Goal: Task Accomplishment & Management: Use online tool/utility

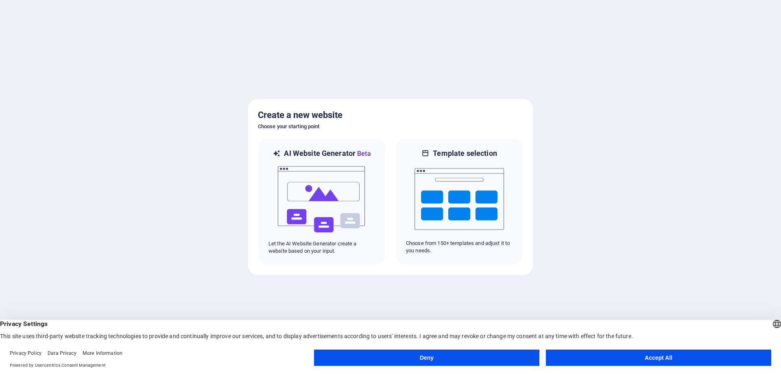
click at [436, 359] on button "Deny" at bounding box center [426, 358] width 225 height 16
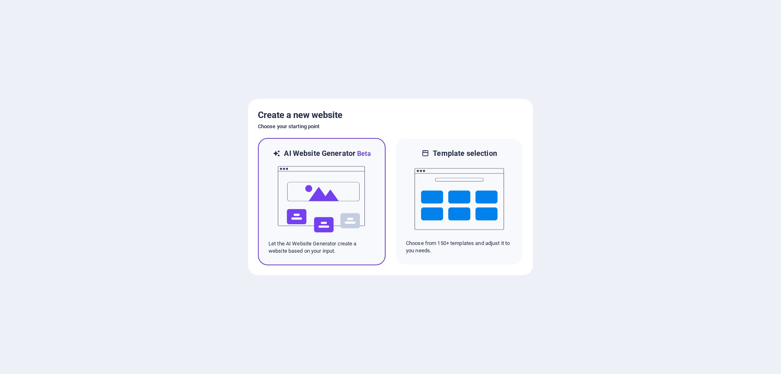
click at [309, 200] on img at bounding box center [322, 199] width 90 height 81
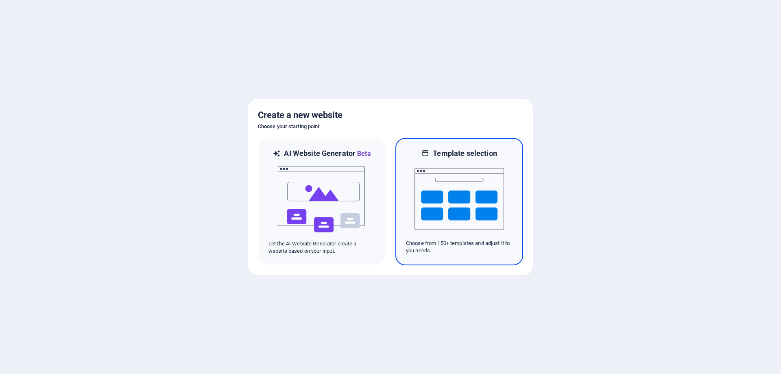
click at [455, 203] on img at bounding box center [460, 198] width 90 height 81
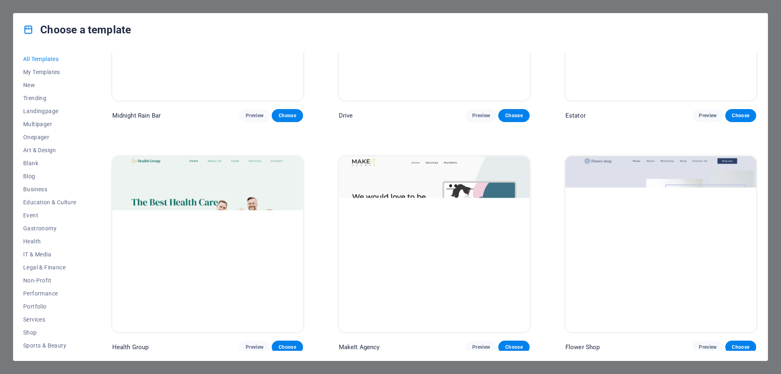
scroll to position [2686, 0]
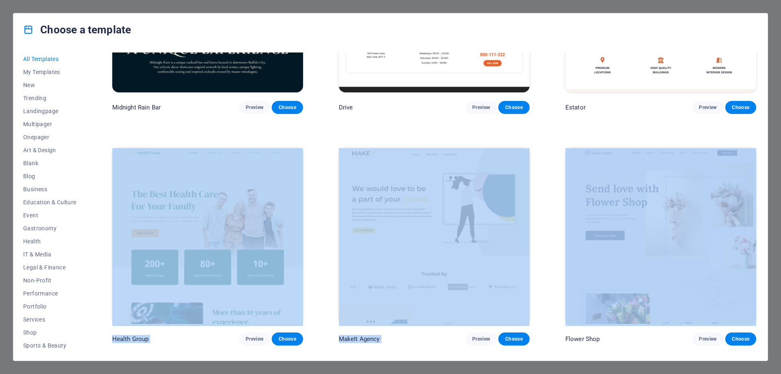
drag, startPoint x: 758, startPoint y: 112, endPoint x: 758, endPoint y: 187, distance: 75.7
click at [758, 187] on div "All Templates My Templates New Trending Landingpage Multipager Onepager Art & D…" at bounding box center [390, 203] width 755 height 315
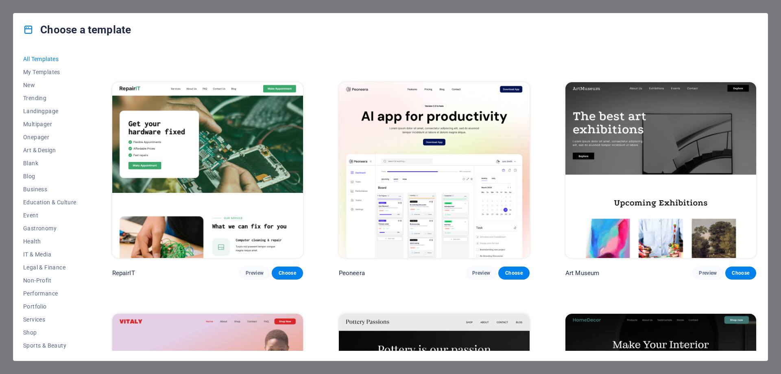
scroll to position [0, 0]
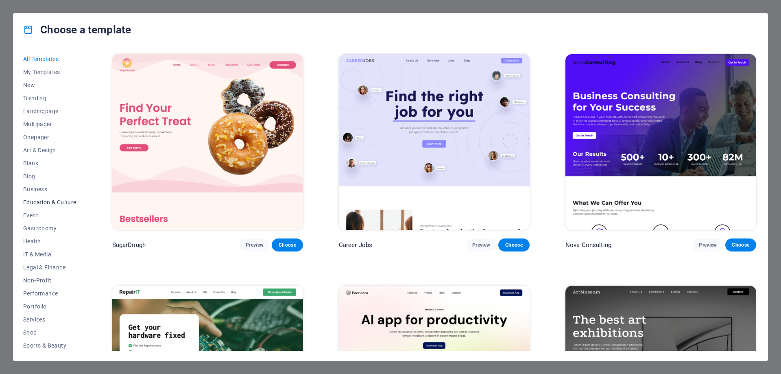
click at [56, 202] on span "Education & Culture" at bounding box center [49, 202] width 53 height 7
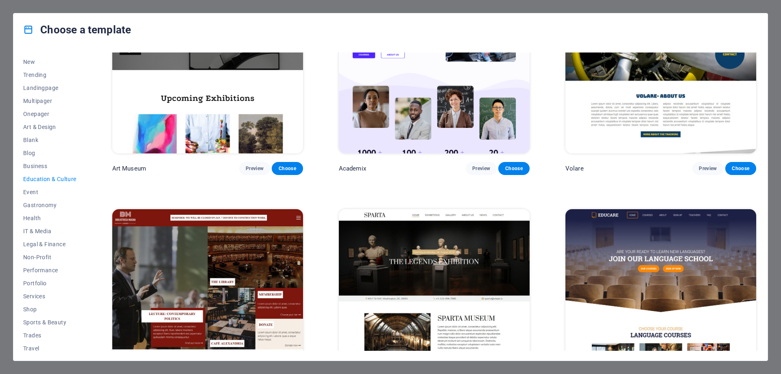
scroll to position [40, 0]
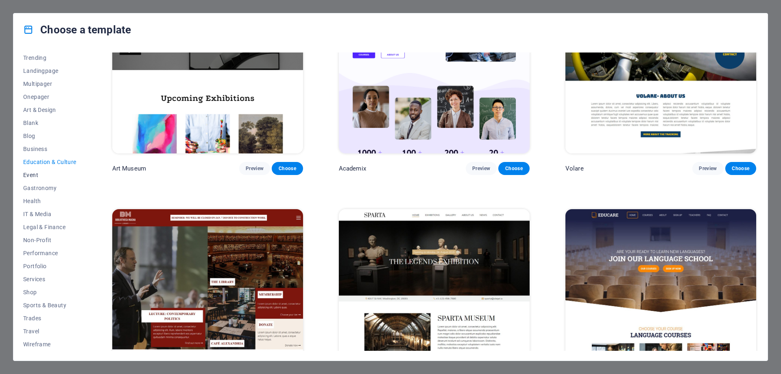
click at [50, 175] on span "Event" at bounding box center [49, 175] width 53 height 7
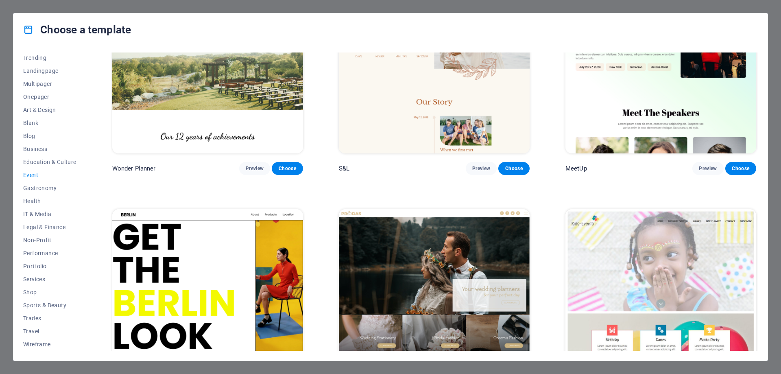
scroll to position [0, 0]
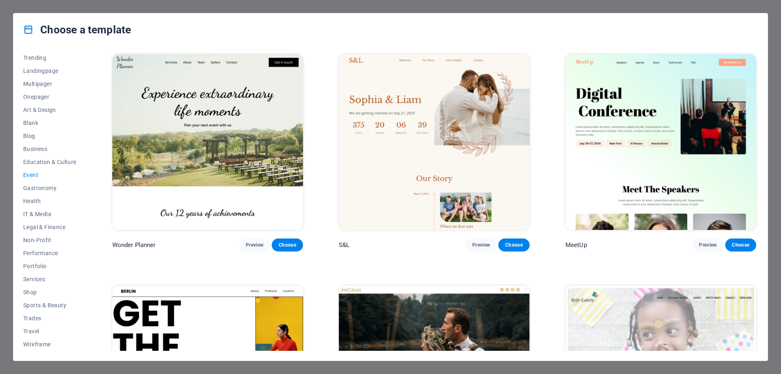
click at [652, 107] on img at bounding box center [661, 142] width 191 height 176
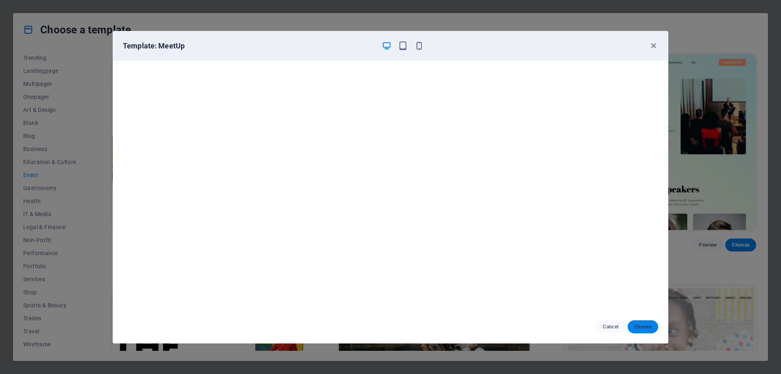
click at [648, 328] on span "Choose" at bounding box center [642, 327] width 17 height 7
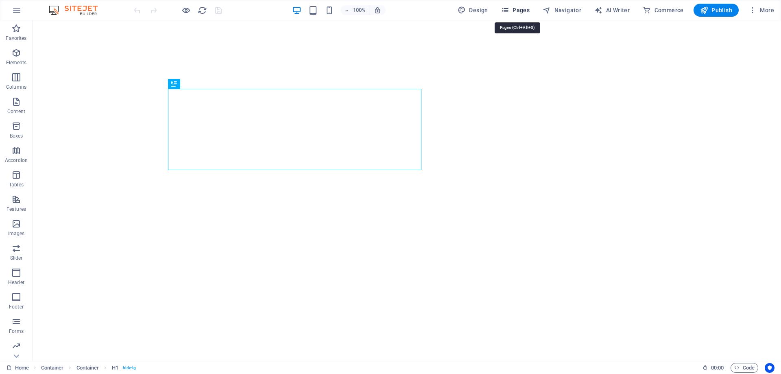
click at [507, 11] on icon "button" at bounding box center [505, 10] width 8 height 8
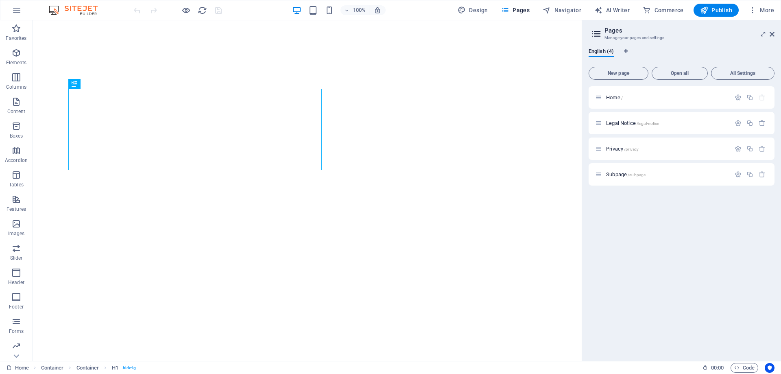
click at [776, 33] on aside "Pages Manage your pages and settings English (4) New page Open all All Settings…" at bounding box center [681, 190] width 199 height 341
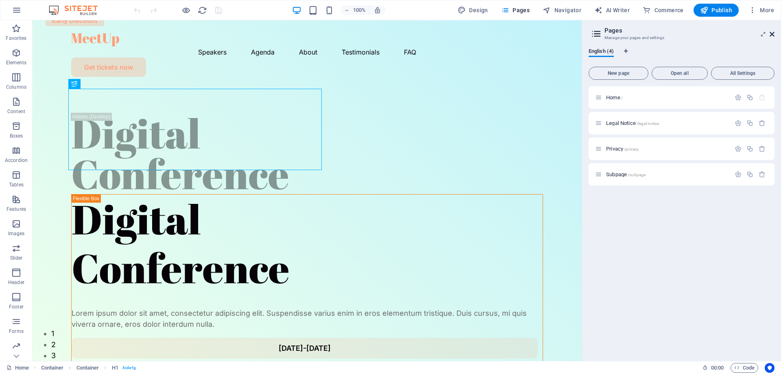
click at [770, 35] on icon at bounding box center [772, 34] width 5 height 7
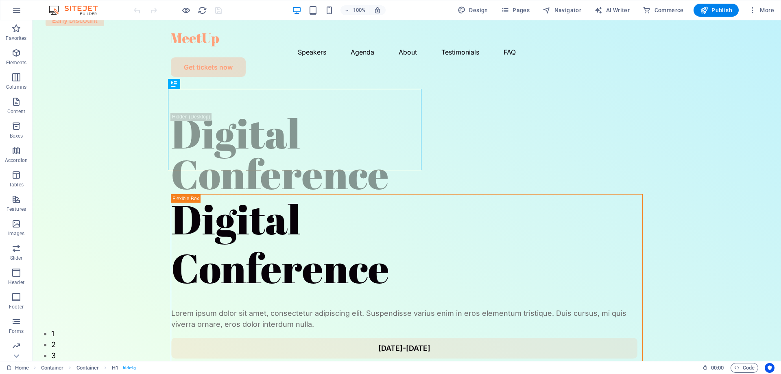
click at [14, 8] on icon "button" at bounding box center [17, 10] width 10 height 10
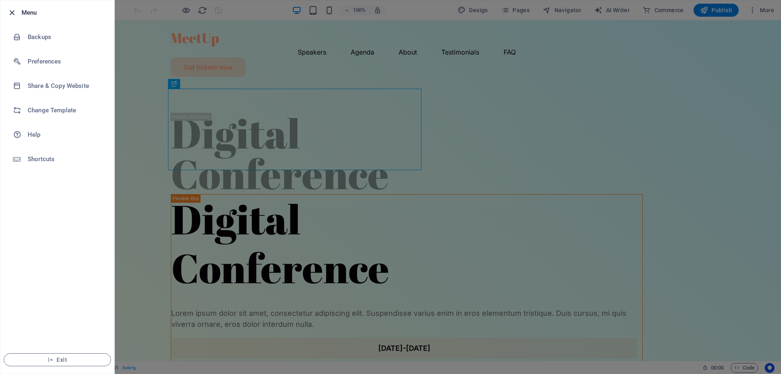
click at [11, 13] on icon "button" at bounding box center [11, 12] width 9 height 9
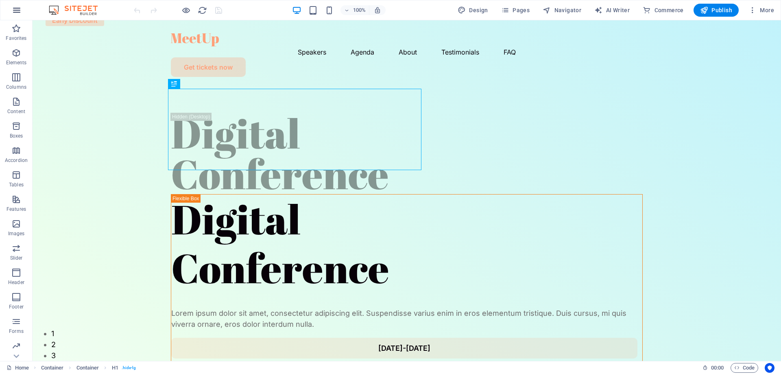
click at [13, 10] on icon "button" at bounding box center [17, 10] width 10 height 10
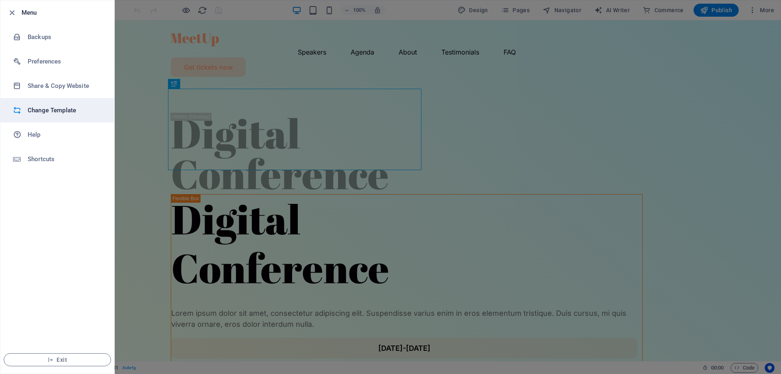
click at [51, 113] on h6 "Change Template" at bounding box center [65, 110] width 75 height 10
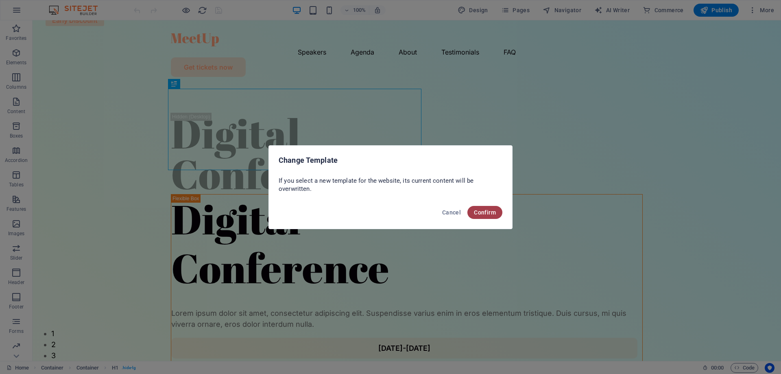
click at [488, 213] on span "Confirm" at bounding box center [485, 212] width 22 height 7
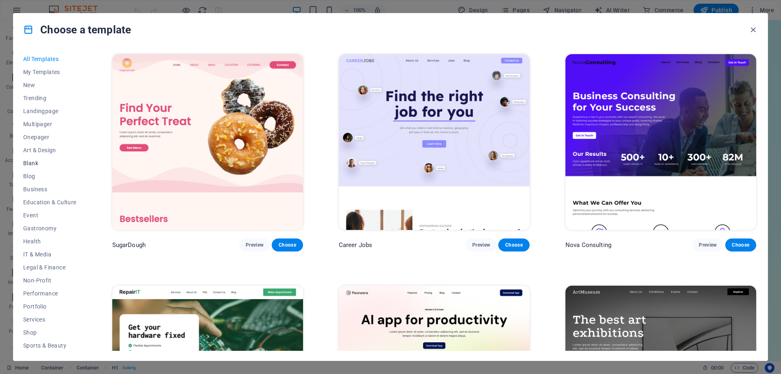
click at [38, 160] on span "Blank" at bounding box center [49, 163] width 53 height 7
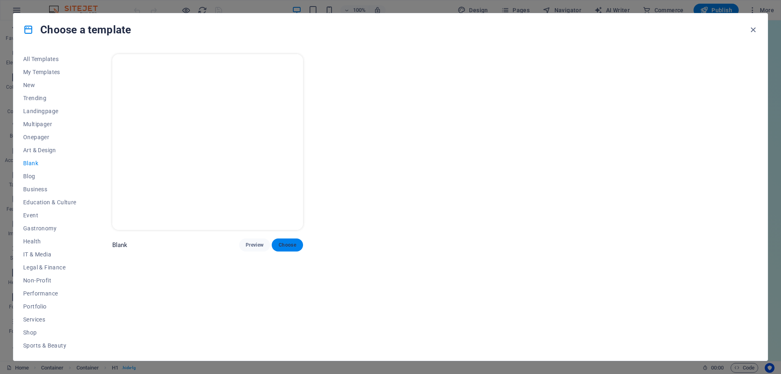
click at [289, 243] on span "Choose" at bounding box center [287, 245] width 18 height 7
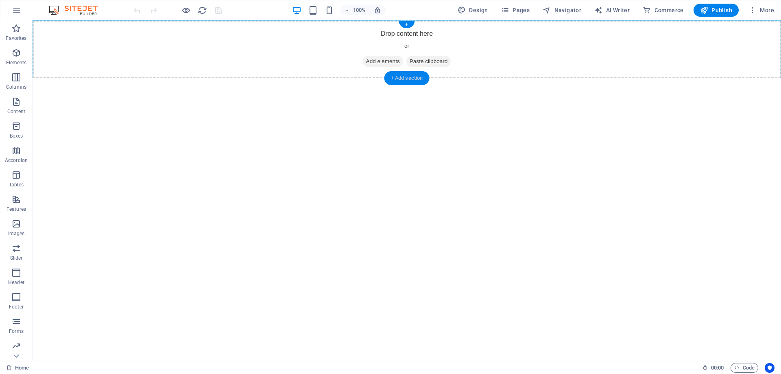
click at [402, 77] on div "+ Add section" at bounding box center [407, 78] width 45 height 14
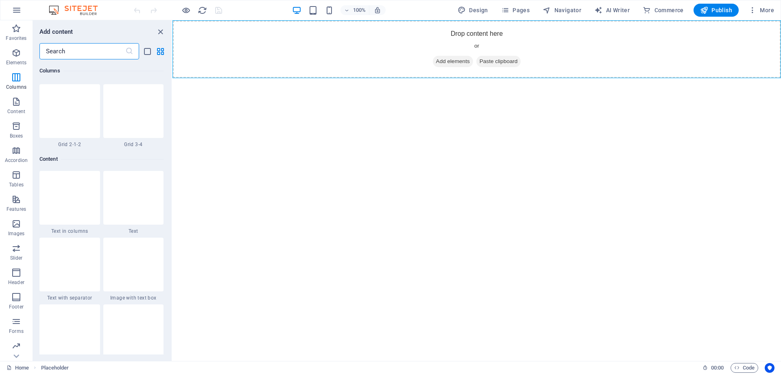
scroll to position [1343, 0]
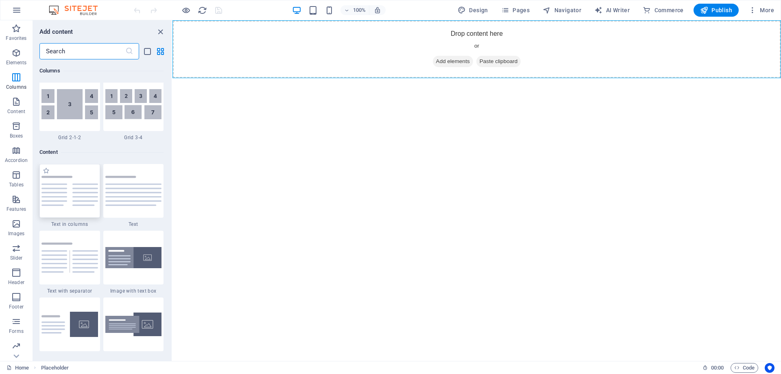
click at [81, 193] on img at bounding box center [70, 191] width 57 height 30
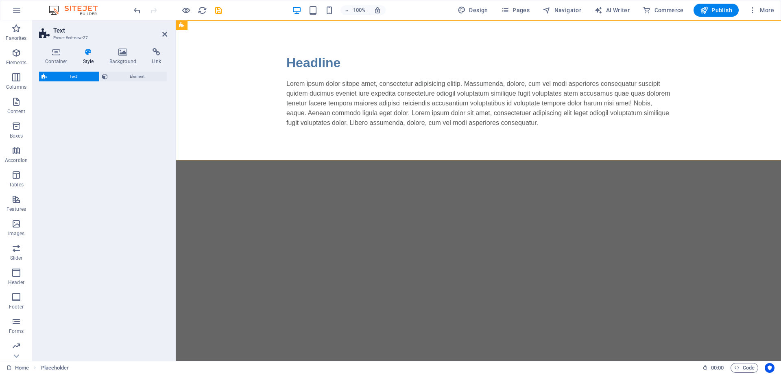
select select "rem"
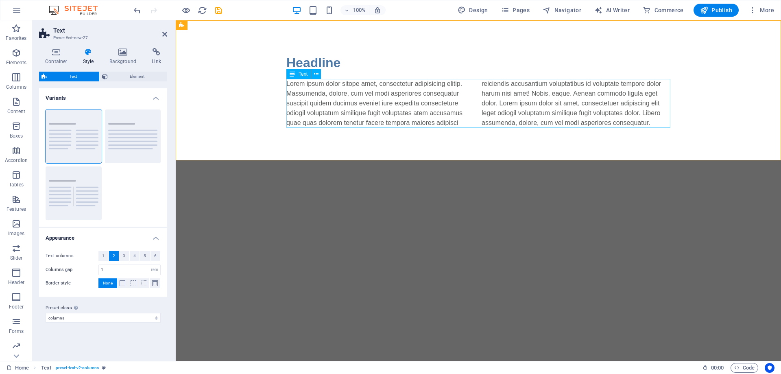
click at [351, 112] on div "Lorem ipsum dolor sitope amet, consectetur adipisicing elitip. Massumenda, dolo…" at bounding box center [479, 103] width 384 height 49
click at [339, 102] on div "Lorem ipsum dolor sitope amet, consectetur adipisicing elitip. Massumenda, dolo…" at bounding box center [479, 103] width 384 height 49
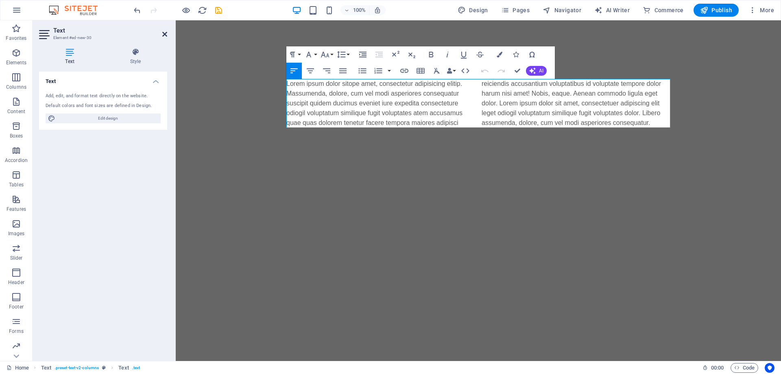
click at [166, 33] on icon at bounding box center [164, 34] width 5 height 7
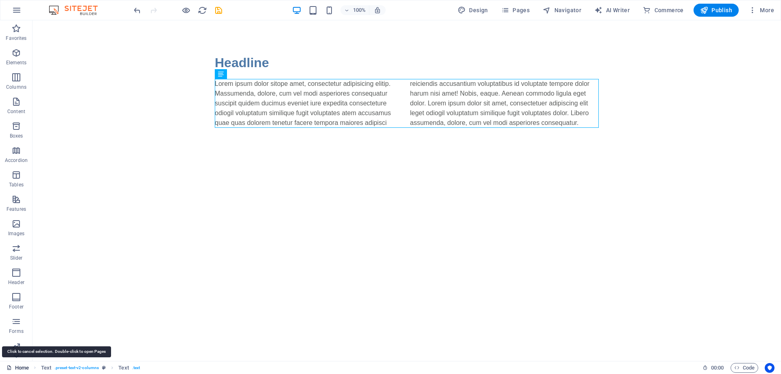
click at [20, 368] on link "Home" at bounding box center [18, 368] width 22 height 10
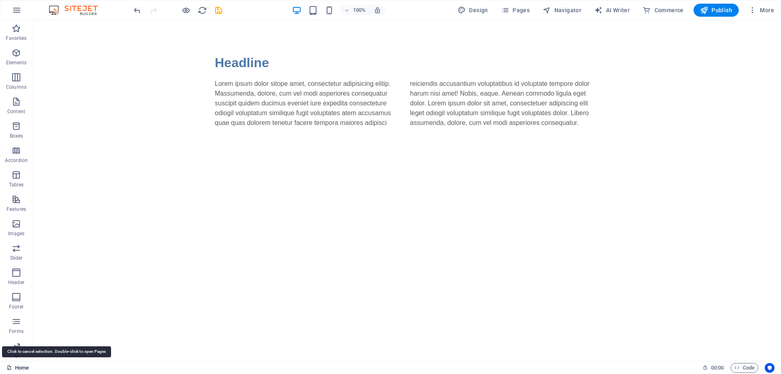
click at [20, 368] on link "Home" at bounding box center [18, 368] width 22 height 10
click at [12, 367] on icon at bounding box center [9, 367] width 5 height 5
click at [18, 367] on link "Home" at bounding box center [18, 368] width 22 height 10
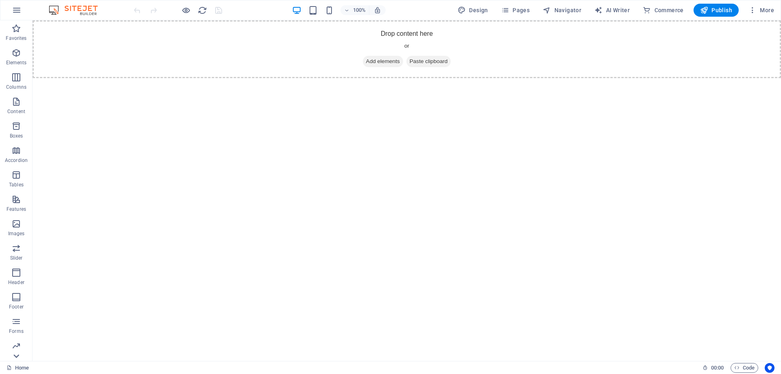
click at [16, 357] on icon at bounding box center [16, 356] width 6 height 4
click at [24, 370] on link "Home" at bounding box center [18, 368] width 22 height 10
click at [10, 370] on icon at bounding box center [9, 367] width 5 height 5
click at [6, 369] on div "Home 00 : 00 Code" at bounding box center [390, 367] width 781 height 13
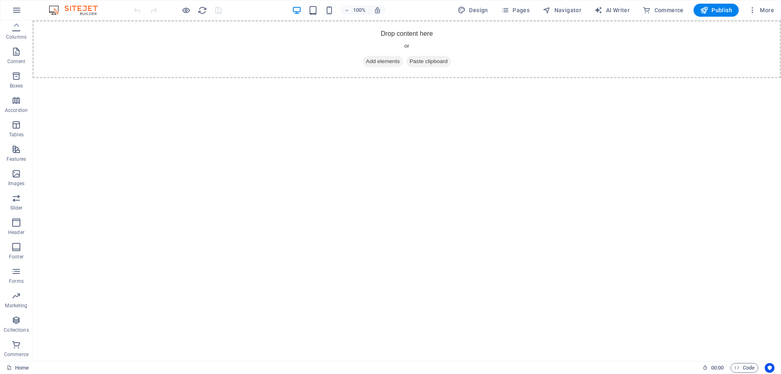
click at [6, 369] on div "Home 00 : 00 Code" at bounding box center [390, 367] width 781 height 13
click at [19, 369] on link "Home" at bounding box center [18, 368] width 22 height 10
click at [54, 369] on div "Home" at bounding box center [352, 368] width 690 height 10
click at [87, 371] on div "Home" at bounding box center [352, 368] width 690 height 10
click at [106, 370] on div "Home" at bounding box center [352, 368] width 690 height 10
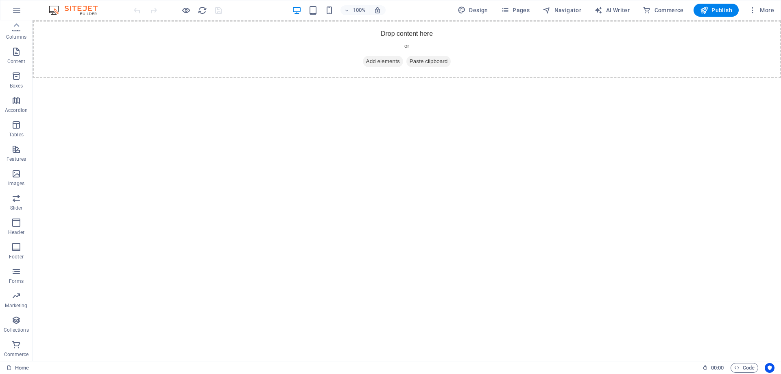
drag, startPoint x: 106, startPoint y: 370, endPoint x: 95, endPoint y: 366, distance: 11.5
click at [95, 366] on div "Home" at bounding box center [352, 368] width 690 height 10
click at [91, 9] on img at bounding box center [77, 10] width 61 height 10
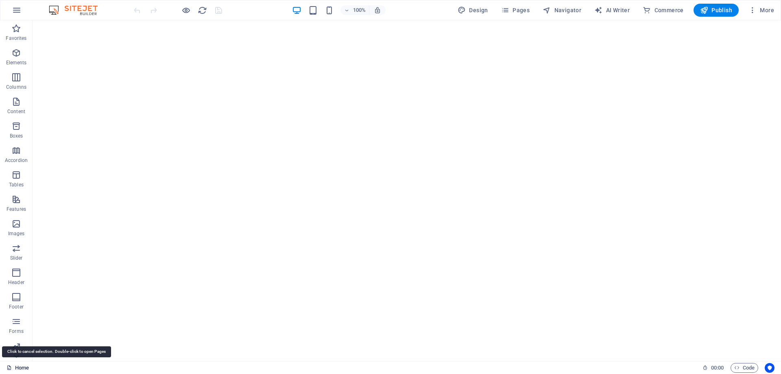
click at [17, 367] on link "Home" at bounding box center [18, 368] width 22 height 10
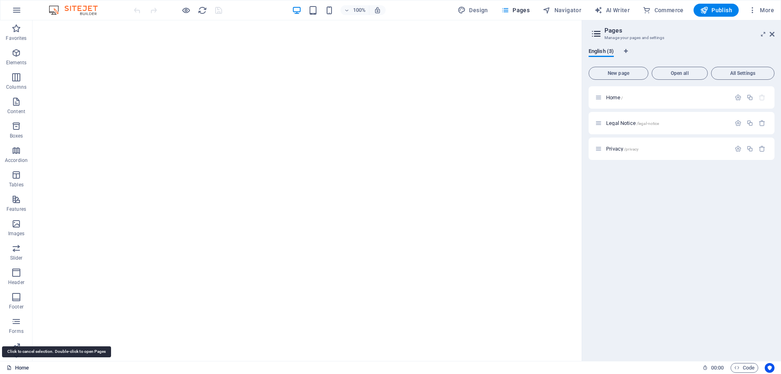
click at [20, 367] on link "Home" at bounding box center [18, 368] width 22 height 10
click at [6, 366] on div "Home 00 : 00 Code" at bounding box center [390, 367] width 781 height 13
click at [9, 368] on icon at bounding box center [9, 367] width 5 height 5
drag, startPoint x: 35, startPoint y: 368, endPoint x: 695, endPoint y: 35, distance: 739.5
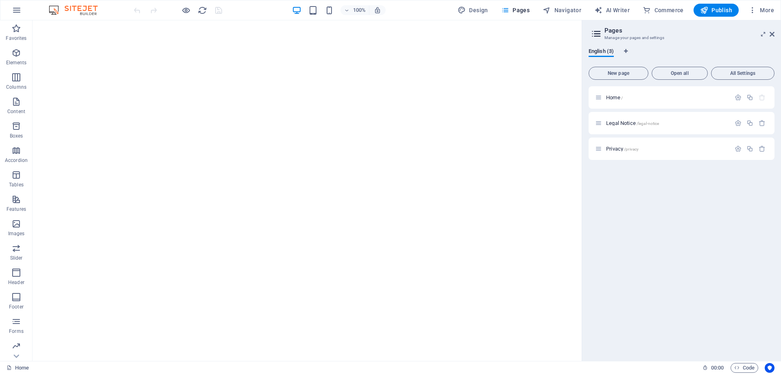
click at [695, 35] on h3 "Manage your pages and settings" at bounding box center [682, 37] width 154 height 7
click at [624, 70] on button "New page" at bounding box center [619, 73] width 60 height 13
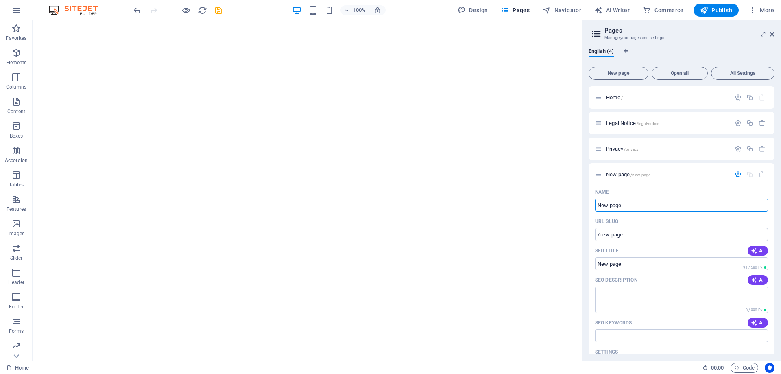
click at [658, 52] on div "English (4)" at bounding box center [682, 55] width 186 height 15
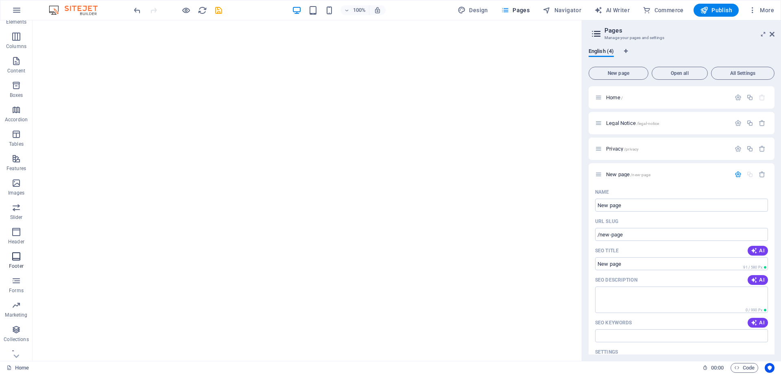
scroll to position [50, 0]
click at [11, 221] on icon "button" at bounding box center [16, 223] width 10 height 10
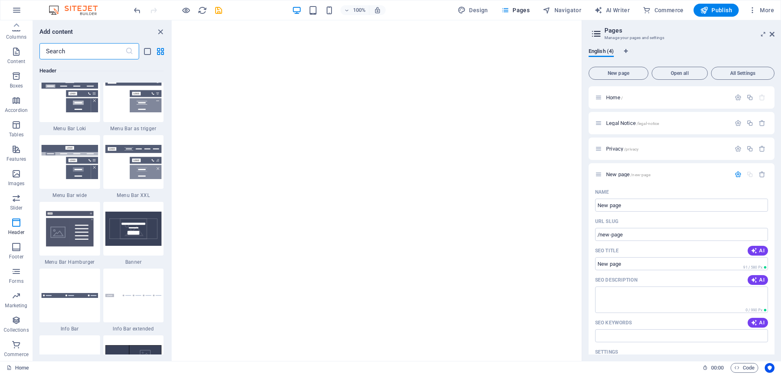
scroll to position [5023, 0]
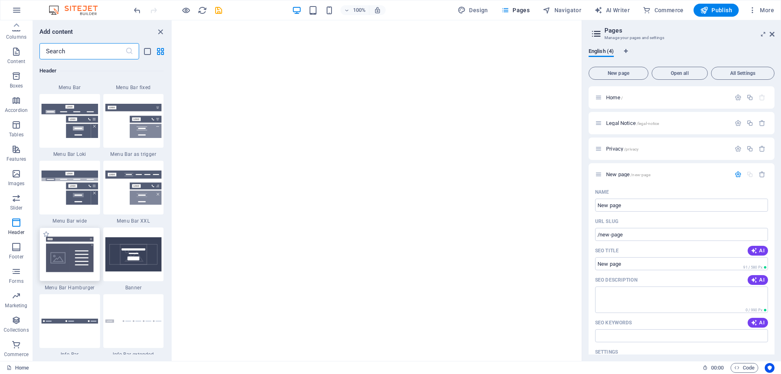
click at [77, 268] on img at bounding box center [70, 254] width 57 height 37
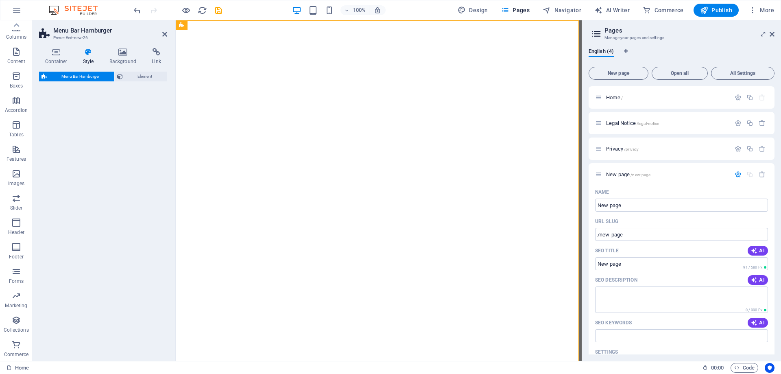
select select "rem"
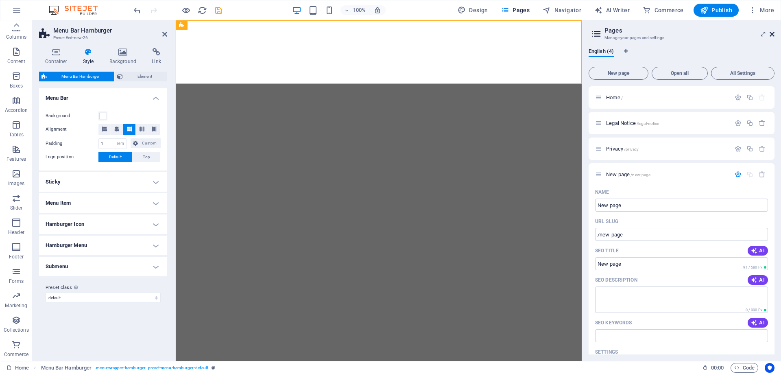
click at [774, 32] on icon at bounding box center [772, 34] width 5 height 7
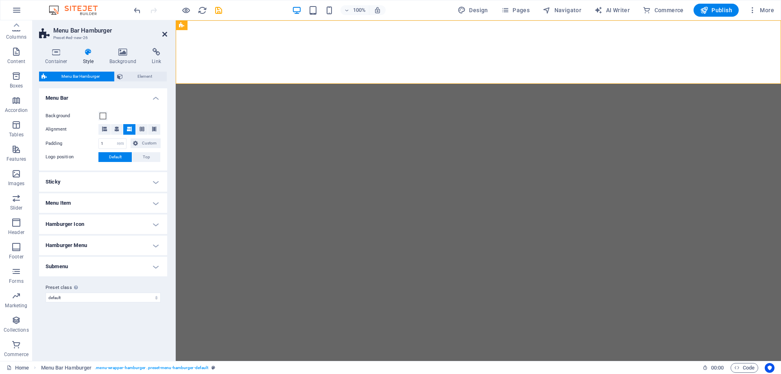
click at [163, 35] on icon at bounding box center [164, 34] width 5 height 7
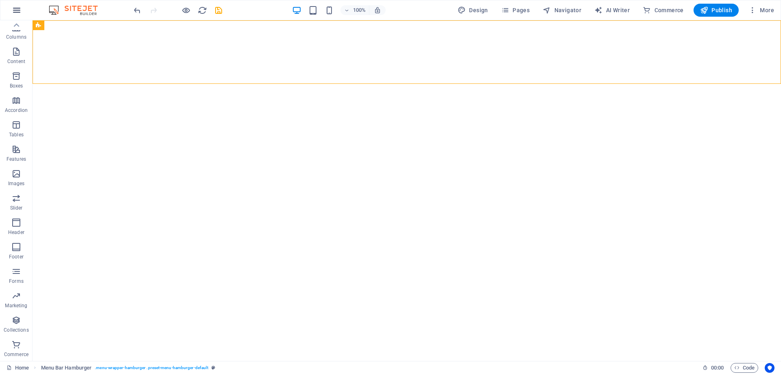
click at [20, 13] on icon "button" at bounding box center [17, 10] width 10 height 10
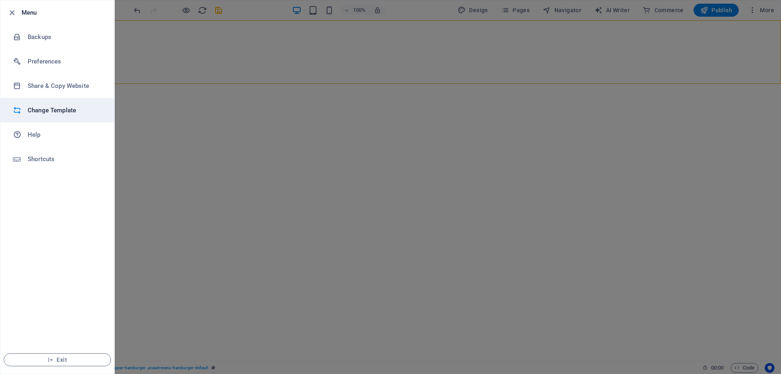
click at [43, 111] on h6 "Change Template" at bounding box center [65, 110] width 75 height 10
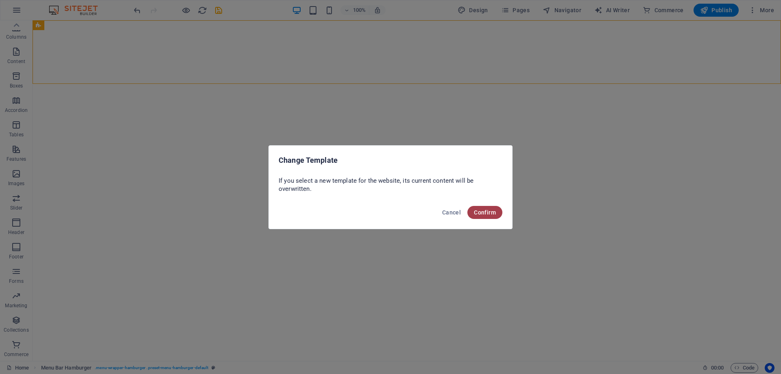
click at [489, 210] on span "Confirm" at bounding box center [485, 212] width 22 height 7
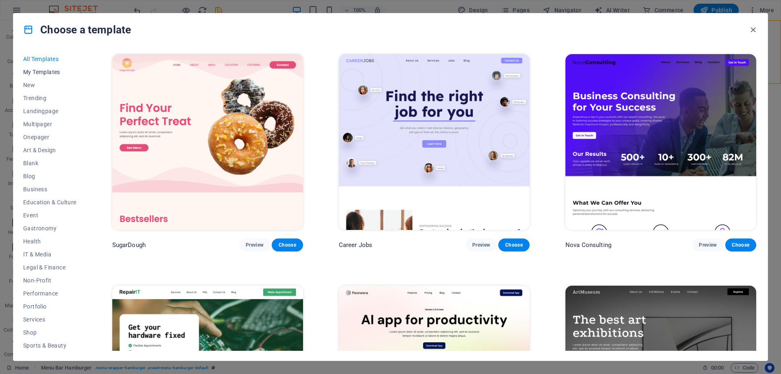
click at [39, 74] on span "My Templates" at bounding box center [49, 72] width 53 height 7
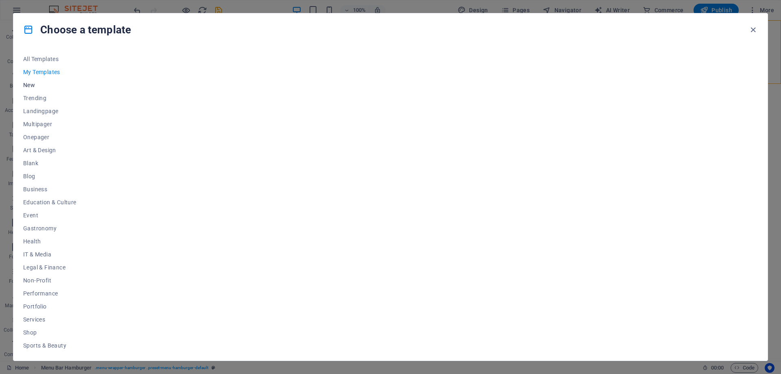
click at [31, 85] on span "New" at bounding box center [49, 85] width 53 height 7
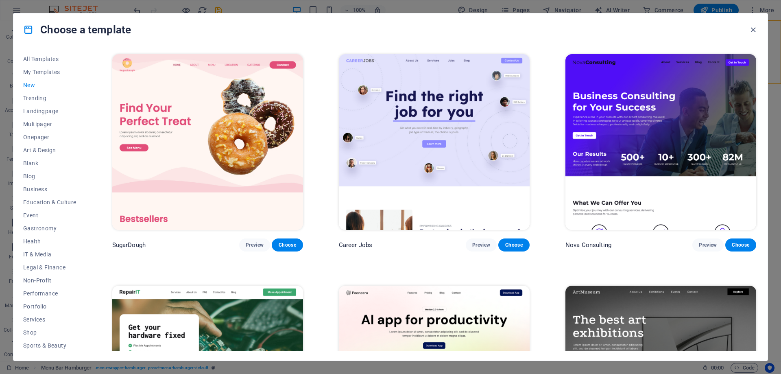
click at [31, 85] on span "New" at bounding box center [49, 85] width 53 height 7
click at [44, 98] on span "Trending" at bounding box center [49, 98] width 53 height 7
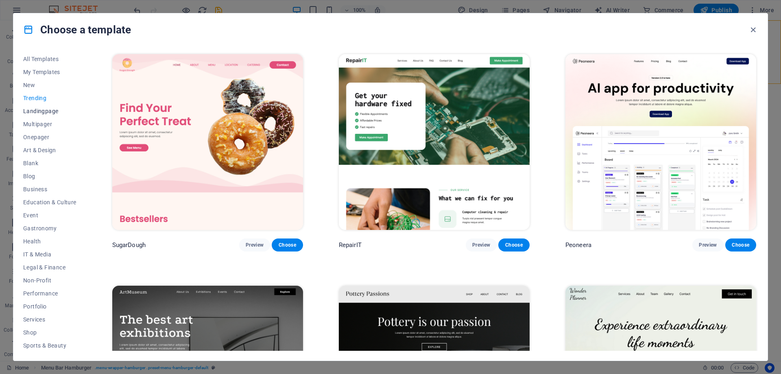
click at [45, 113] on span "Landingpage" at bounding box center [49, 111] width 53 height 7
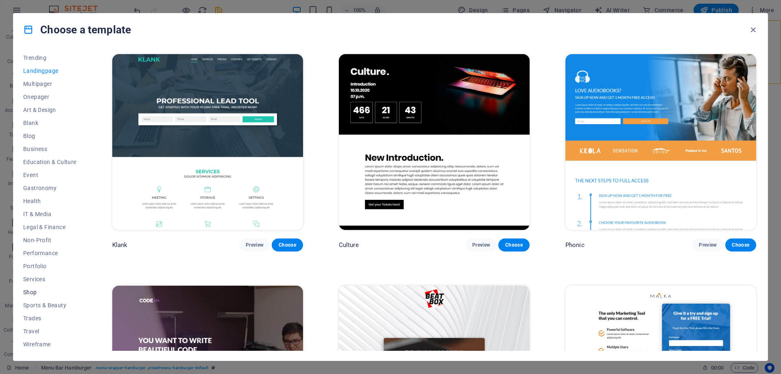
scroll to position [0, 0]
click at [45, 122] on span "Multipager" at bounding box center [49, 124] width 53 height 7
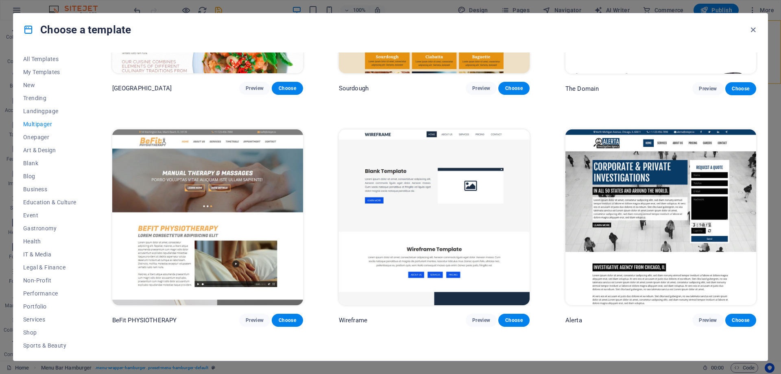
scroll to position [3703, 0]
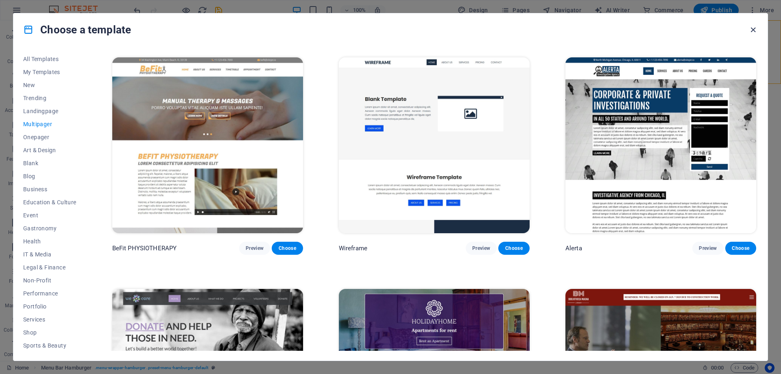
click at [749, 29] on icon "button" at bounding box center [753, 29] width 9 height 9
